Goal: Transaction & Acquisition: Purchase product/service

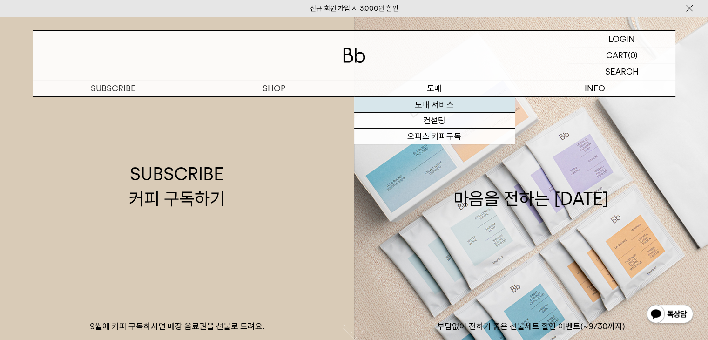
click at [396, 103] on link "도매 서비스" at bounding box center [434, 105] width 161 height 16
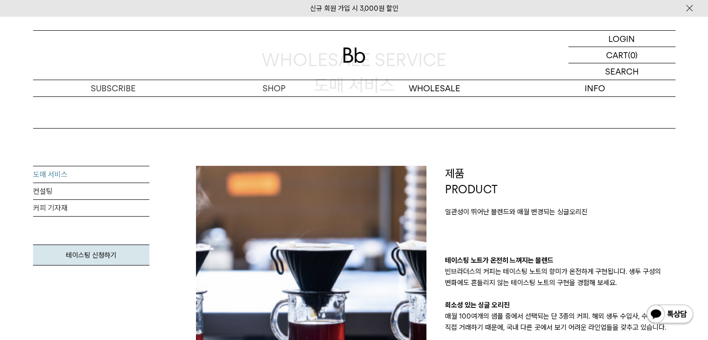
scroll to position [140, 0]
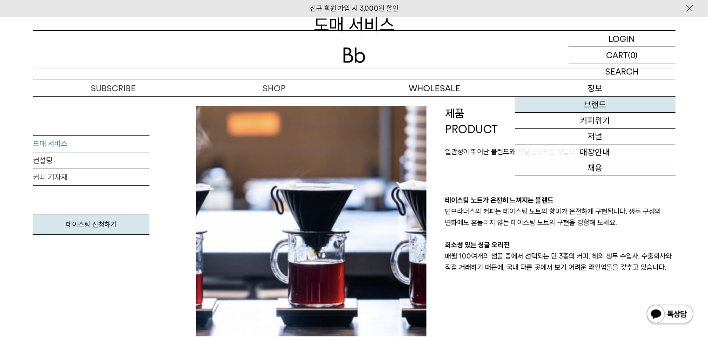
click at [577, 107] on link "브랜드" at bounding box center [595, 105] width 161 height 16
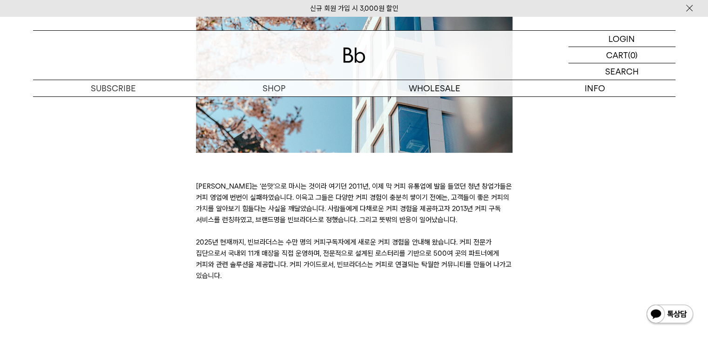
scroll to position [326, 0]
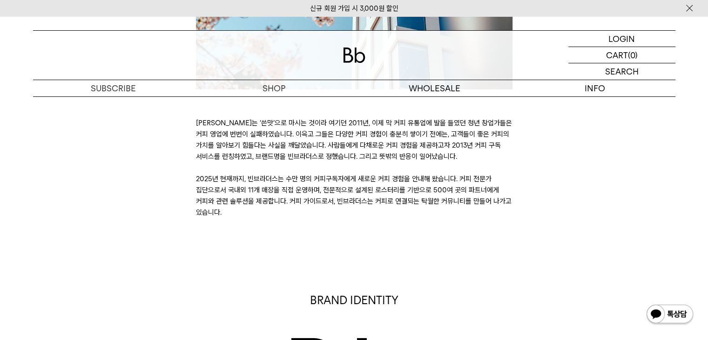
drag, startPoint x: 331, startPoint y: 139, endPoint x: 372, endPoint y: 157, distance: 44.4
click at [372, 157] on p "[PERSON_NAME]는 ‘쓴맛’으로 마시는 것이라 여기던 2011년, 이제 막 커피 유통업에 발을 들였던 청년 창업가들은 커피 영업에 번번…" at bounding box center [354, 167] width 316 height 101
click at [370, 185] on p "[PERSON_NAME]는 ‘쓴맛’으로 마시는 것이라 여기던 2011년, 이제 막 커피 유통업에 발을 들였던 청년 창업가들은 커피 영업에 번번…" at bounding box center [354, 167] width 316 height 101
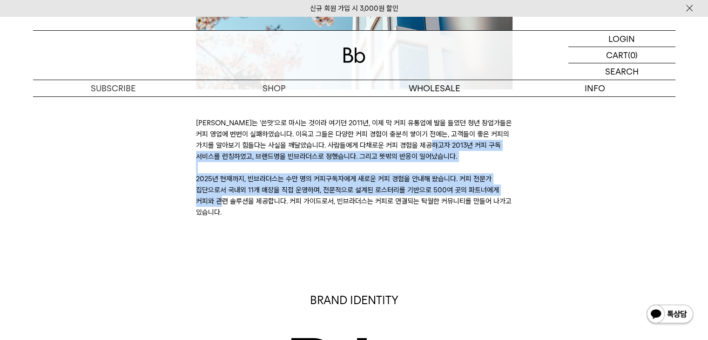
drag, startPoint x: 382, startPoint y: 190, endPoint x: 318, endPoint y: 140, distance: 80.8
click at [318, 140] on p "커피는 ‘쓴맛’으로 마시는 것이라 여기던 2011년, 이제 막 커피 유통업에 발을 들였던 청년 창업가들은 커피 영업에 번번이 실패하였습니다. …" at bounding box center [354, 167] width 316 height 101
click at [308, 179] on p "커피는 ‘쓴맛’으로 마시는 것이라 여기던 2011년, 이제 막 커피 유통업에 발을 들였던 청년 창업가들은 커피 영업에 번번이 실패하였습니다. …" at bounding box center [354, 167] width 316 height 101
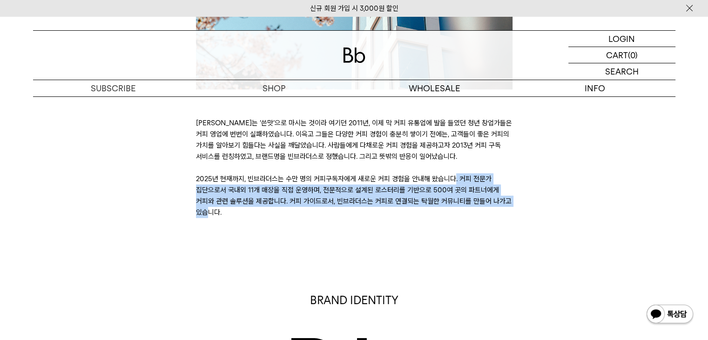
drag, startPoint x: 305, startPoint y: 183, endPoint x: 374, endPoint y: 197, distance: 70.3
click at [374, 197] on p "커피는 ‘쓴맛’으로 마시는 것이라 여기던 2011년, 이제 막 커피 유통업에 발을 들였던 청년 창업가들은 커피 영업에 번번이 실패하였습니다. …" at bounding box center [354, 167] width 316 height 101
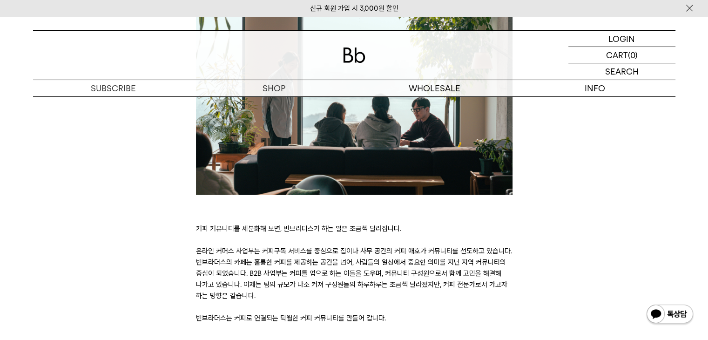
scroll to position [2048, 0]
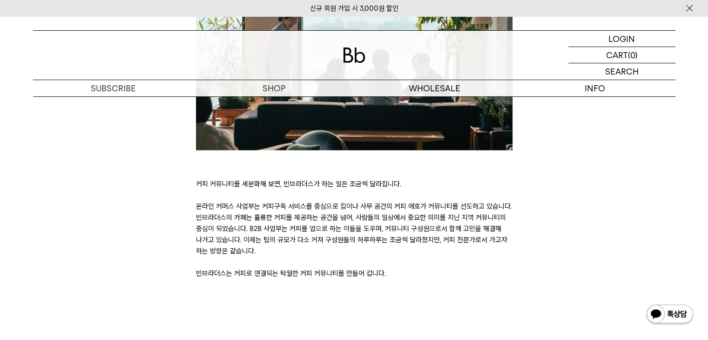
drag, startPoint x: 308, startPoint y: 165, endPoint x: 337, endPoint y: 216, distance: 58.4
click at [337, 216] on p "커피 커뮤니티를 세분화해 보면, 빈브라더스가 하는 일은 조금씩 달라집니다. 온라인 커머스 사업부는 커피구독 서비스를 중심으로 집이나 사무 공간…" at bounding box center [354, 228] width 316 height 101
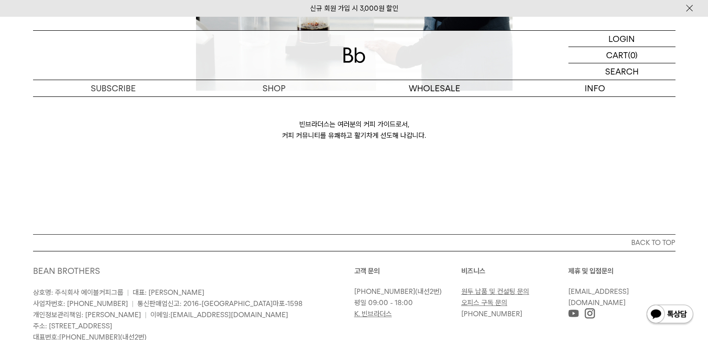
scroll to position [2630, 0]
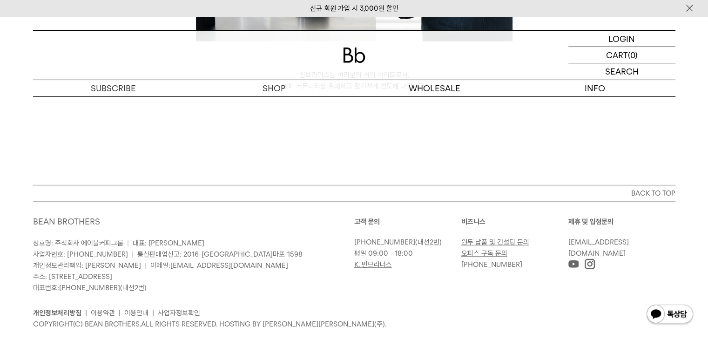
click at [493, 238] on link "원두 납품 및 컨설팅 문의" at bounding box center [495, 242] width 68 height 8
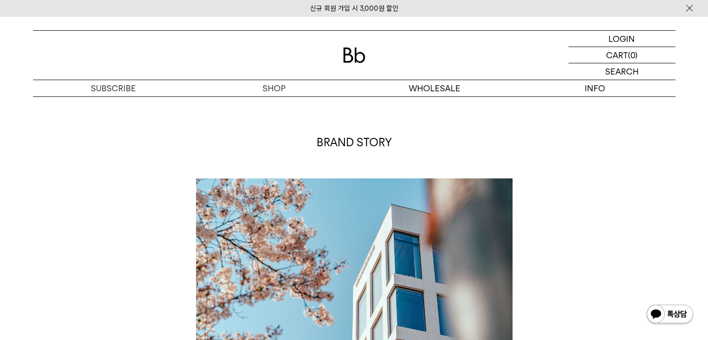
scroll to position [0, 0]
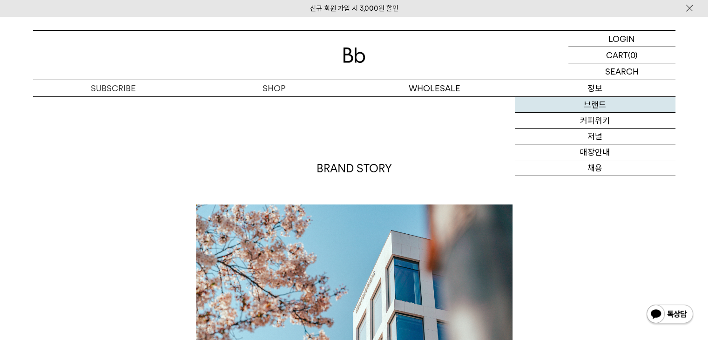
click at [592, 103] on link "브랜드" at bounding box center [595, 105] width 161 height 16
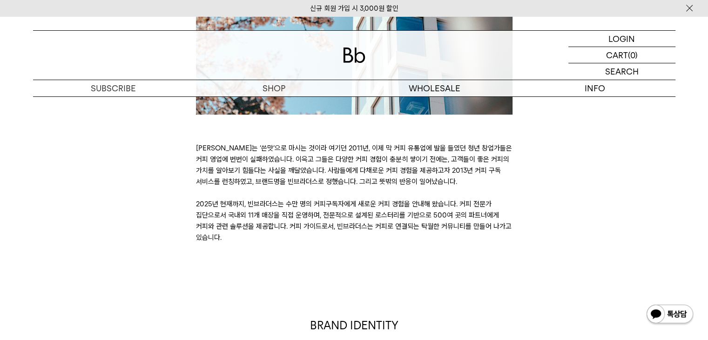
scroll to position [326, 0]
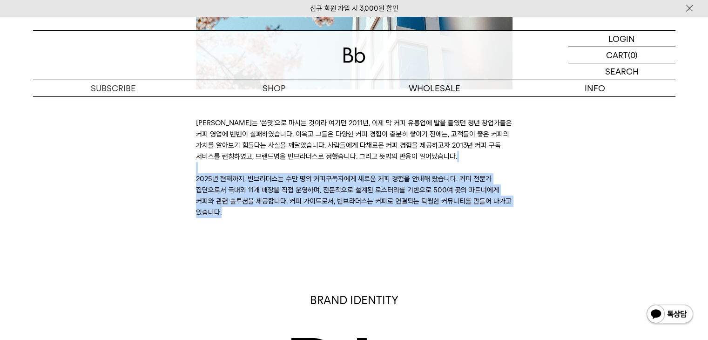
drag, startPoint x: 376, startPoint y: 173, endPoint x: 389, endPoint y: 202, distance: 31.7
click at [389, 202] on p "[PERSON_NAME]는 ‘쓴맛’으로 마시는 것이라 여기던 2011년, 이제 막 커피 유통업에 발을 들였던 청년 창업가들은 커피 영업에 번번…" at bounding box center [354, 167] width 316 height 101
click at [447, 95] on p "도매" at bounding box center [434, 88] width 161 height 16
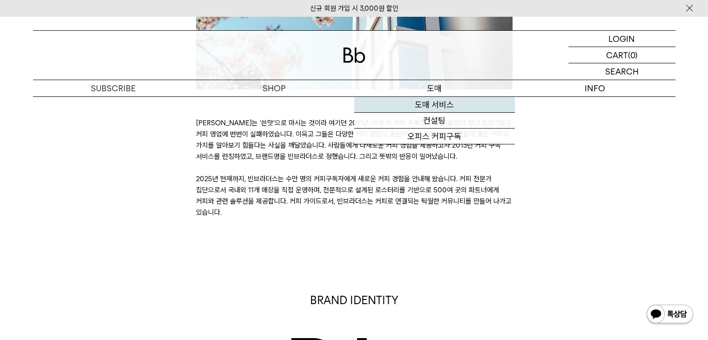
click at [445, 101] on link "도매 서비스" at bounding box center [434, 105] width 161 height 16
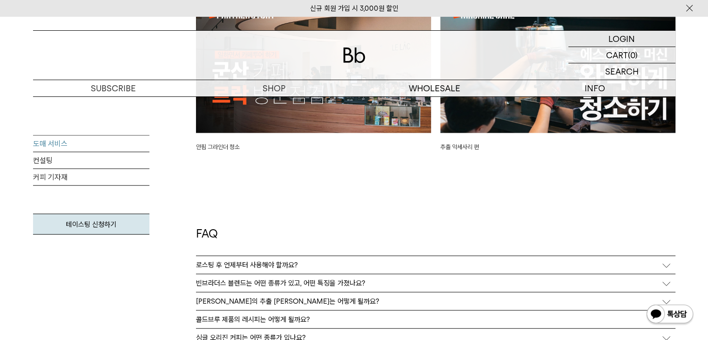
scroll to position [2420, 0]
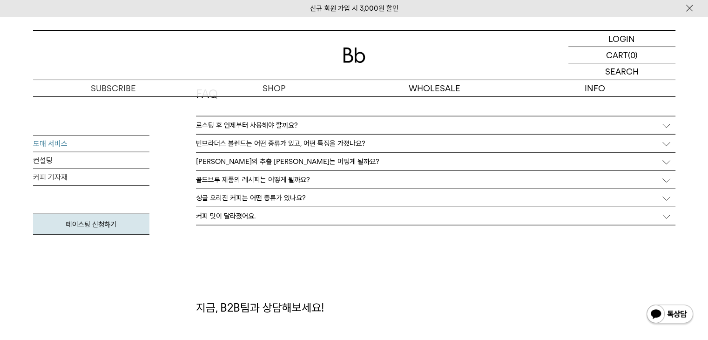
click at [260, 144] on p "빈브라더스 블렌드는 어떤 종류가 있고, 어떤 특징을 가졌나요?" at bounding box center [280, 143] width 169 height 8
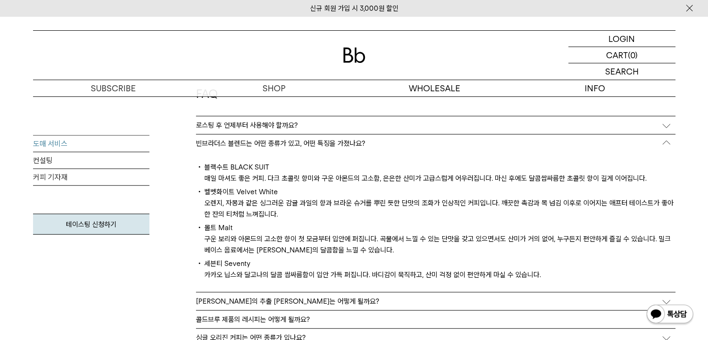
drag, startPoint x: 253, startPoint y: 174, endPoint x: 305, endPoint y: 250, distance: 92.8
click at [305, 250] on div "블랙수트 BLACK SUIT 매일 마셔도 좋은 커피. 다크 초콜릿 향미와 구운 아몬드의 고소함, 은은한 산미가 고급스럽게 어우러집니다. 마신 …" at bounding box center [435, 222] width 479 height 140
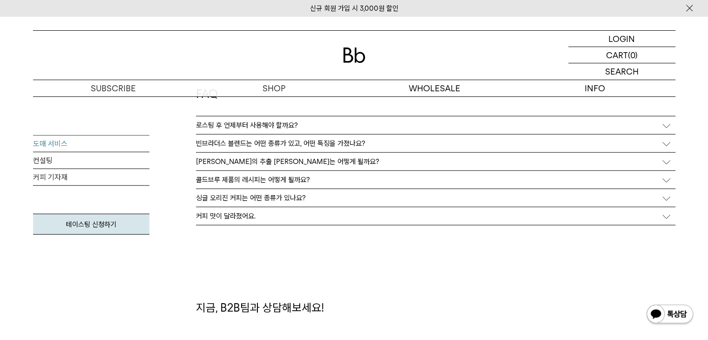
click at [262, 167] on div "블렌드의 추출 레시피는 어떻게 될까요?" at bounding box center [435, 162] width 479 height 18
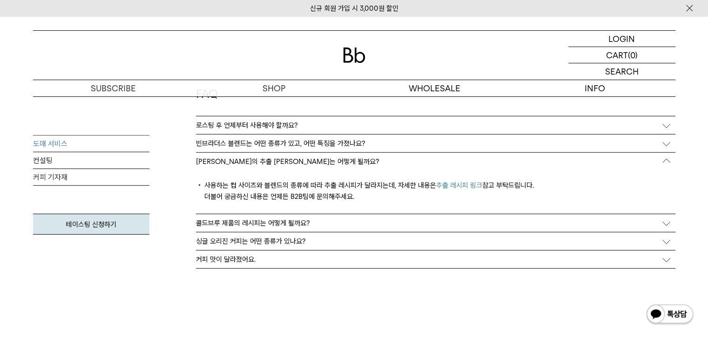
click at [262, 223] on p "콜드브루 제품의 레시피는 어떻게 될까요?" at bounding box center [253, 223] width 114 height 8
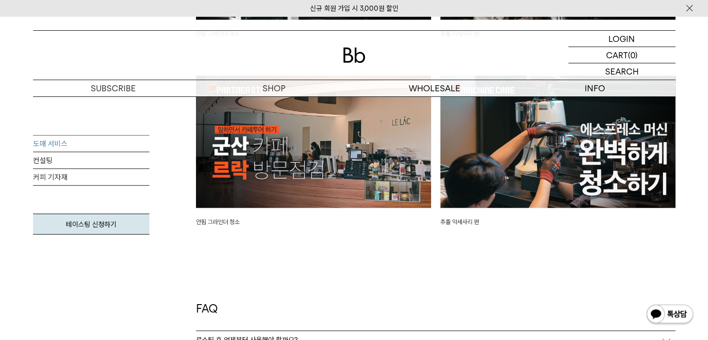
scroll to position [2141, 0]
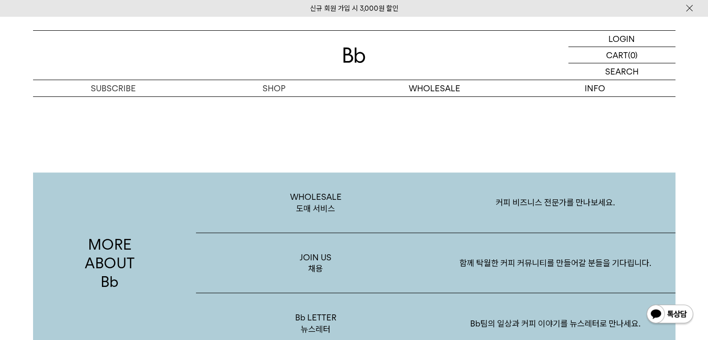
scroll to position [1570, 0]
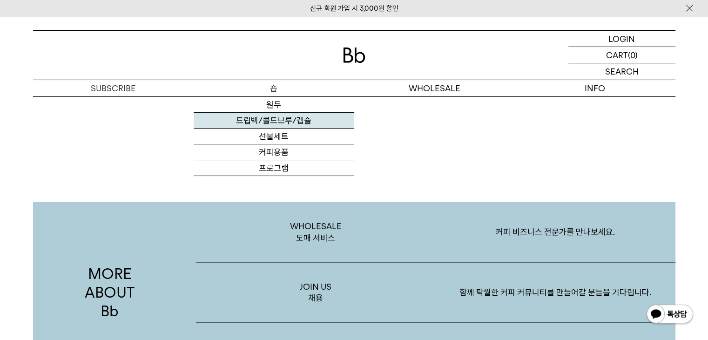
click at [275, 116] on link "드립백/콜드브루/캡슐" at bounding box center [274, 121] width 161 height 16
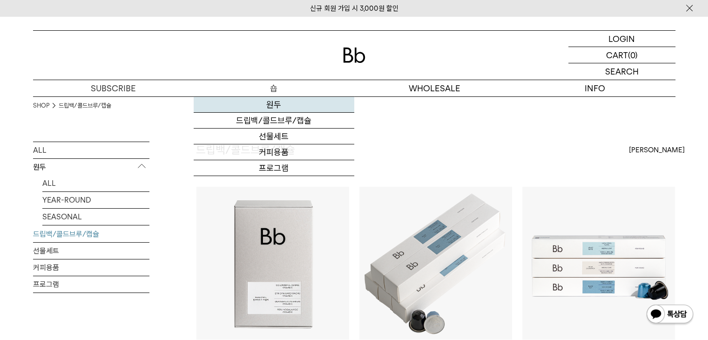
click at [279, 105] on link "원두" at bounding box center [274, 105] width 161 height 16
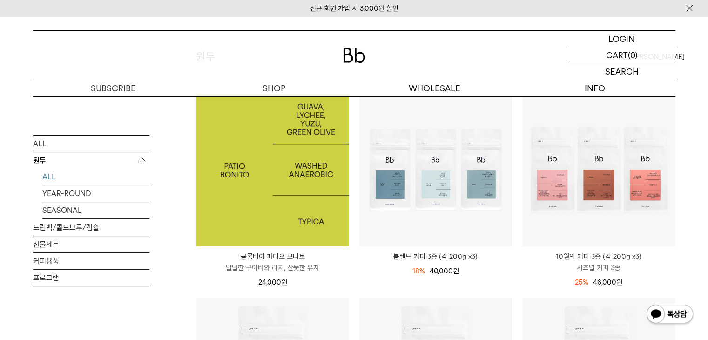
click at [284, 209] on img at bounding box center [272, 170] width 153 height 153
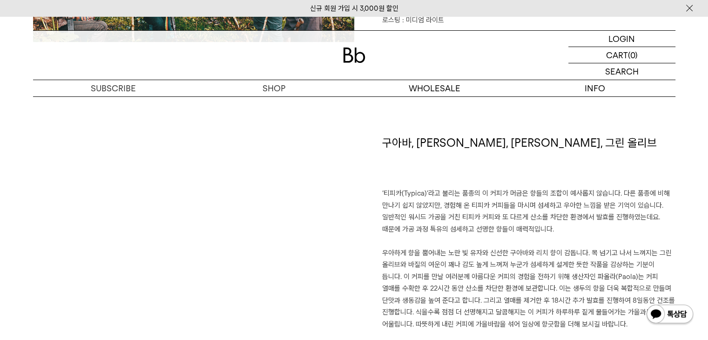
scroll to position [652, 0]
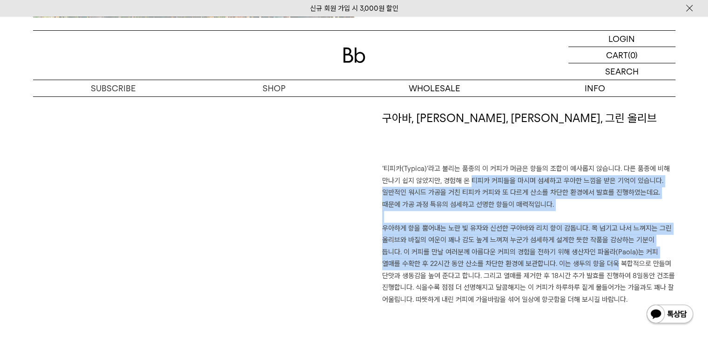
drag, startPoint x: 477, startPoint y: 179, endPoint x: 564, endPoint y: 273, distance: 127.8
click at [574, 259] on div "구아바, 리치, 유자, 그린 올리브 ‘티피카(Typica)’라고 불리는 품종의 이 커피가 머금은 향들의 조합이 예사롭지 않습니다. 다른 품종에…" at bounding box center [514, 230] width 321 height 241
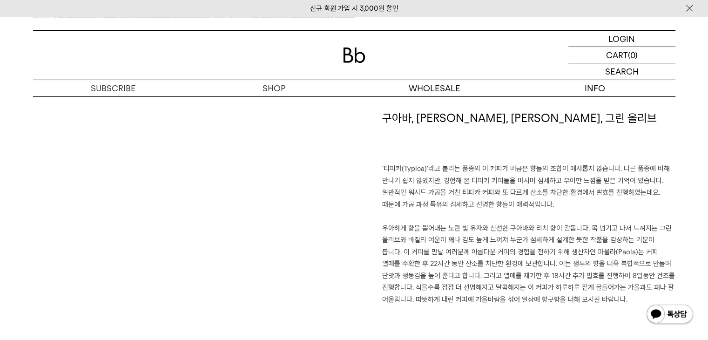
click at [551, 282] on p "우아하게 향을 뿜어내는 노란 빛 유자와 신선한 구아바와 리치 향이 감돕니다. 목 넘기고 나서 느껴지는 그린 올리브와 바질의 여운이 꽤나 감도 …" at bounding box center [528, 263] width 293 height 83
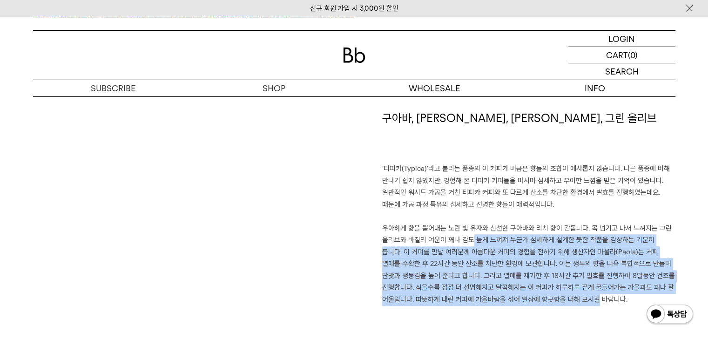
drag, startPoint x: 519, startPoint y: 270, endPoint x: 461, endPoint y: 230, distance: 70.0
click at [465, 231] on p "우아하게 향을 뿜어내는 노란 빛 유자와 신선한 구아바와 리치 향이 감돕니다. 목 넘기고 나서 느껴지는 그린 올리브와 바질의 여운이 꽤나 감도 …" at bounding box center [528, 263] width 293 height 83
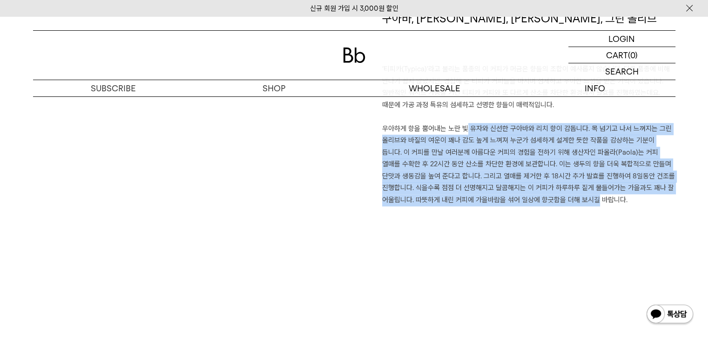
scroll to position [791, 0]
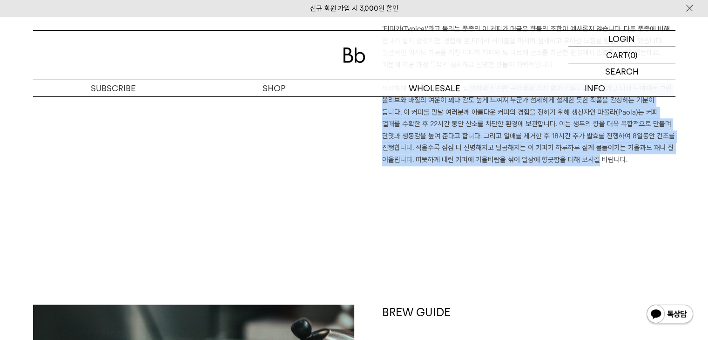
click at [454, 181] on div "구아바, 리치, 유자, 그린 올리브 ‘티피카(Typica)’라고 불리는 품종의 이 커피가 머금은 향들의 조합이 예사롭지 않습니다. 다른 품종에…" at bounding box center [514, 91] width 321 height 241
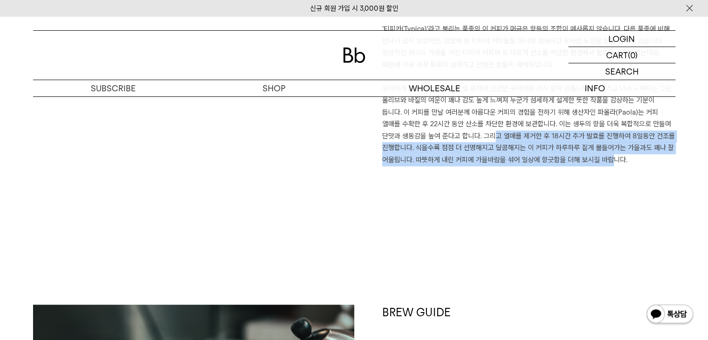
drag, startPoint x: 480, startPoint y: 139, endPoint x: 577, endPoint y: 172, distance: 102.7
click at [577, 172] on div "구아바, 리치, 유자, 그린 올리브 ‘티피카(Typica)’라고 불리는 품종의 이 커피가 머금은 향들의 조합이 예사롭지 않습니다. 다른 품종에…" at bounding box center [514, 91] width 321 height 241
click at [578, 189] on div "구아바, 리치, 유자, 그린 올리브 ‘티피카(Typica)’라고 불리는 품종의 이 커피가 머금은 향들의 조합이 예사롭지 않습니다. 다른 품종에…" at bounding box center [514, 91] width 321 height 241
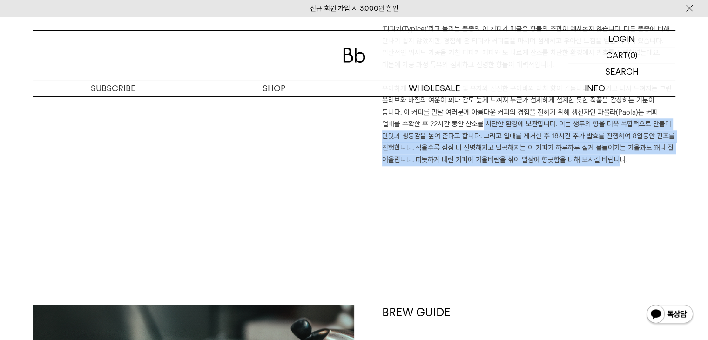
drag, startPoint x: 585, startPoint y: 162, endPoint x: 440, endPoint y: 124, distance: 149.2
click at [440, 124] on p "우아하게 향을 뿜어내는 노란 빛 유자와 신선한 구아바와 리치 향이 감돕니다. 목 넘기고 나서 느껴지는 그린 올리브와 바질의 여운이 꽤나 감도 …" at bounding box center [528, 124] width 293 height 83
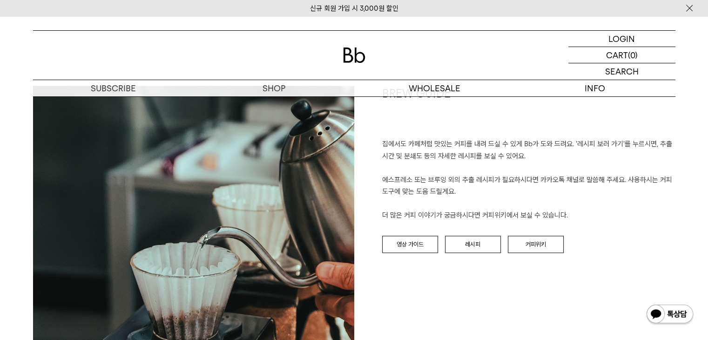
scroll to position [1024, 0]
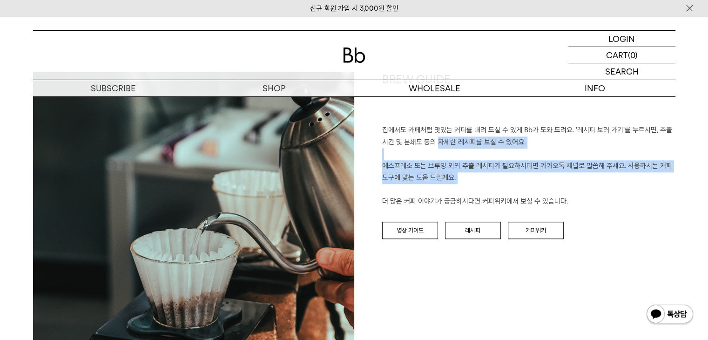
drag, startPoint x: 440, startPoint y: 139, endPoint x: 510, endPoint y: 193, distance: 88.2
click at [510, 193] on p "집에서도 카페처럼 맛있는 커피를 내려 드실 ﻿수 있게 Bb가 도와 드려요. '레시피 보러 가기'를 누르시면, 추출 시간 및 분쇄도 등의 자세한…" at bounding box center [528, 165] width 293 height 83
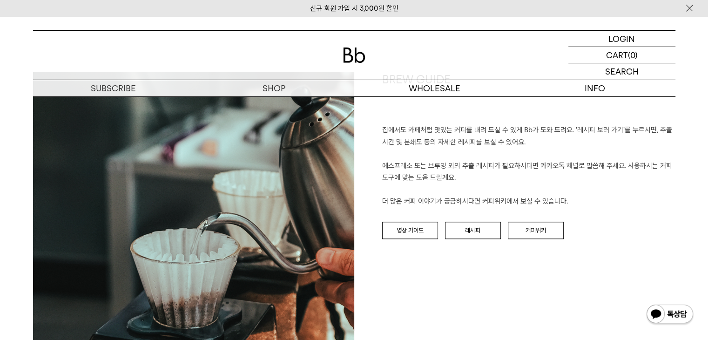
click at [515, 200] on p "집에서도 카페처럼 맛있는 커피를 내려 드실 ﻿수 있게 Bb가 도와 드려요. '레시피 보러 가기'를 누르시면, 추출 시간 및 분쇄도 등의 자세한…" at bounding box center [528, 165] width 293 height 83
drag, startPoint x: 570, startPoint y: 206, endPoint x: 471, endPoint y: 162, distance: 108.3
click at [471, 162] on p "집에서도 카페처럼 맛있는 커피를 내려 드실 ﻿수 있게 Bb가 도와 드려요. '레시피 보러 가기'를 누르시면, 추출 시간 및 분쇄도 등의 자세한…" at bounding box center [528, 165] width 293 height 83
